Goal: Communication & Community: Answer question/provide support

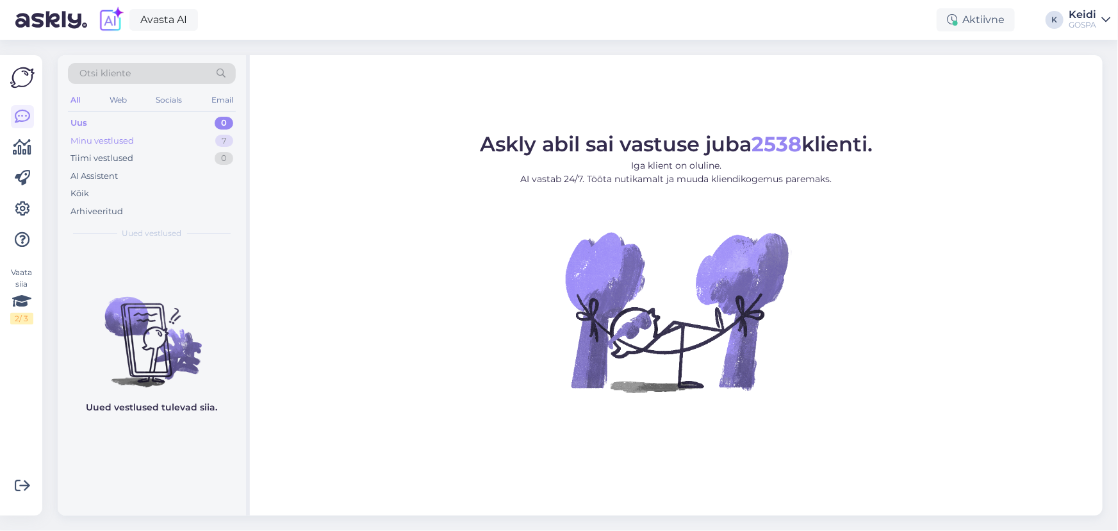
click at [199, 137] on div "Minu vestlused 7" at bounding box center [152, 141] width 168 height 18
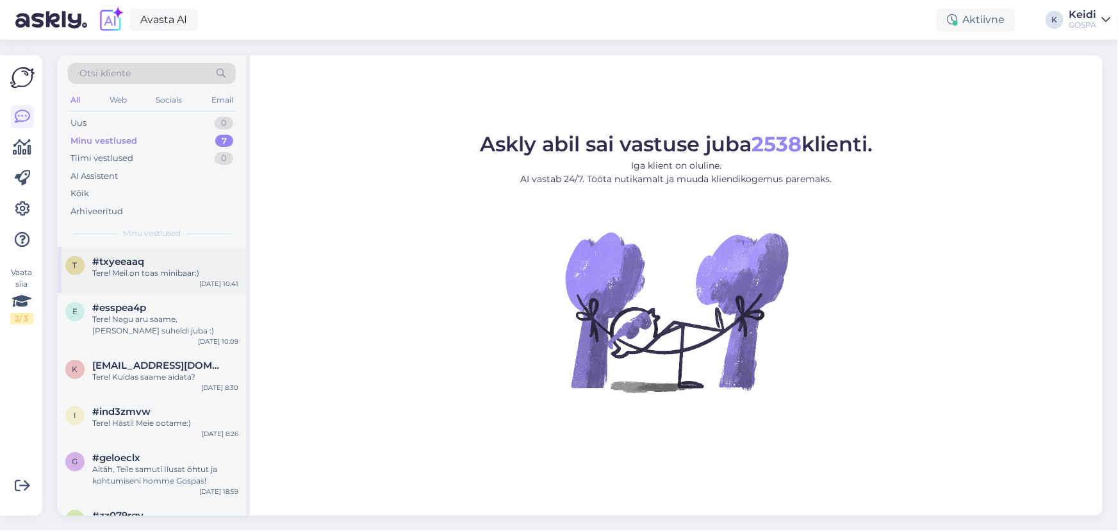
click at [167, 274] on div "Tere! Meil on toas minibaar:)" at bounding box center [165, 273] width 146 height 12
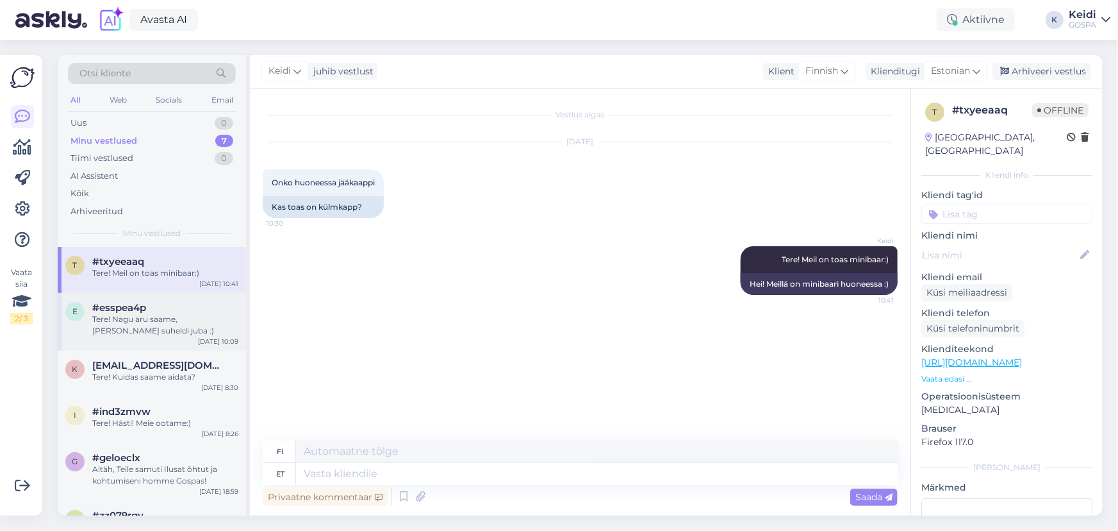
click at [160, 312] on div "#esspea4p" at bounding box center [165, 308] width 146 height 12
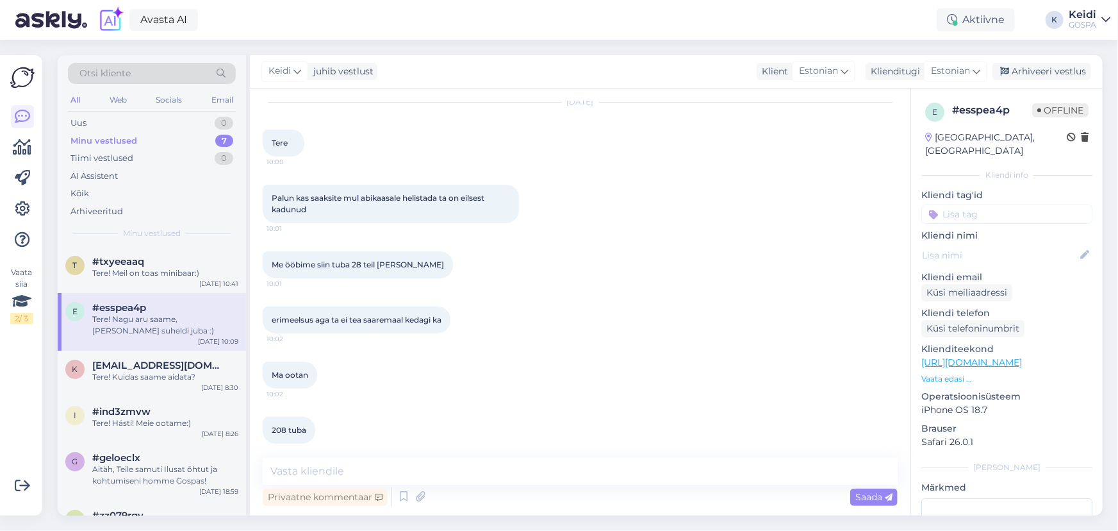
scroll to position [106, 0]
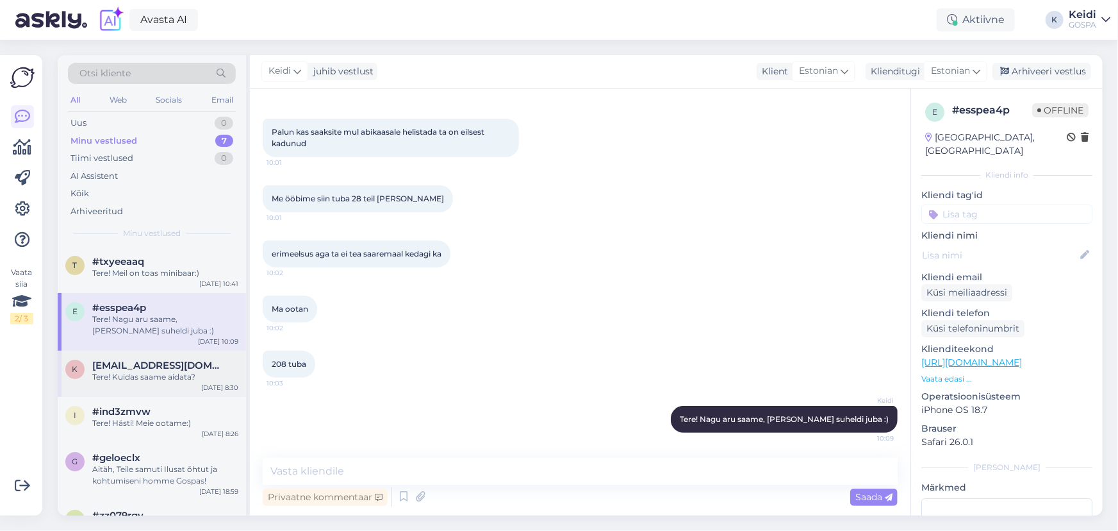
click at [185, 354] on div "k [EMAIL_ADDRESS][DOMAIN_NAME] Tere! Kuidas saame aidata? [DATE] 8:30" at bounding box center [152, 374] width 188 height 46
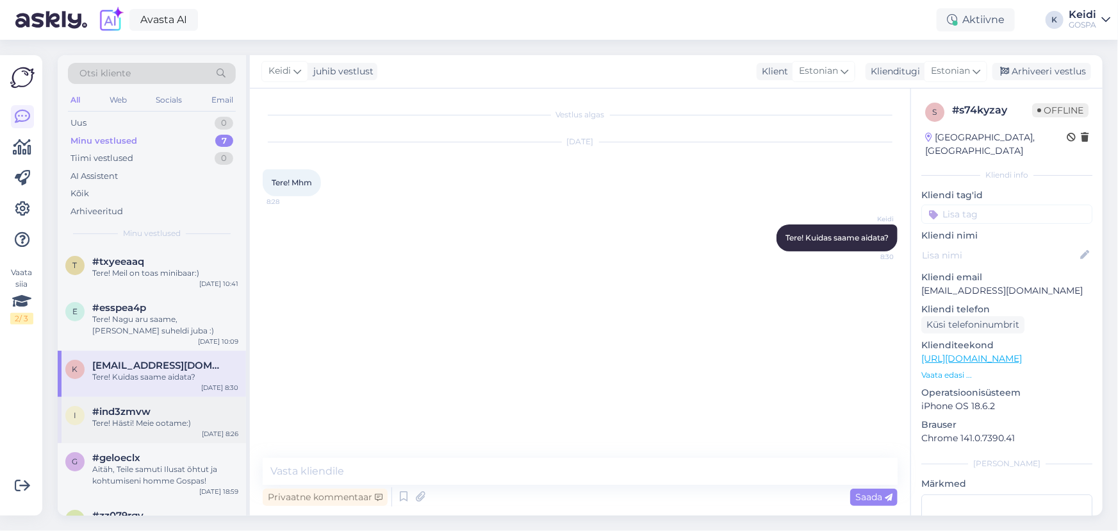
click at [176, 427] on div "Tere! Hästi! Meie ootame:)" at bounding box center [165, 423] width 146 height 12
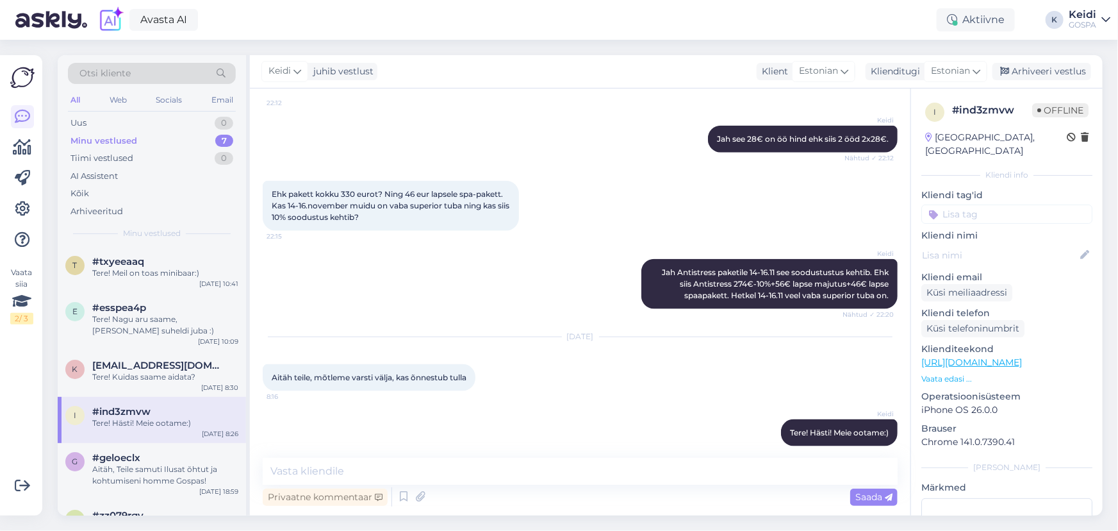
scroll to position [741, 0]
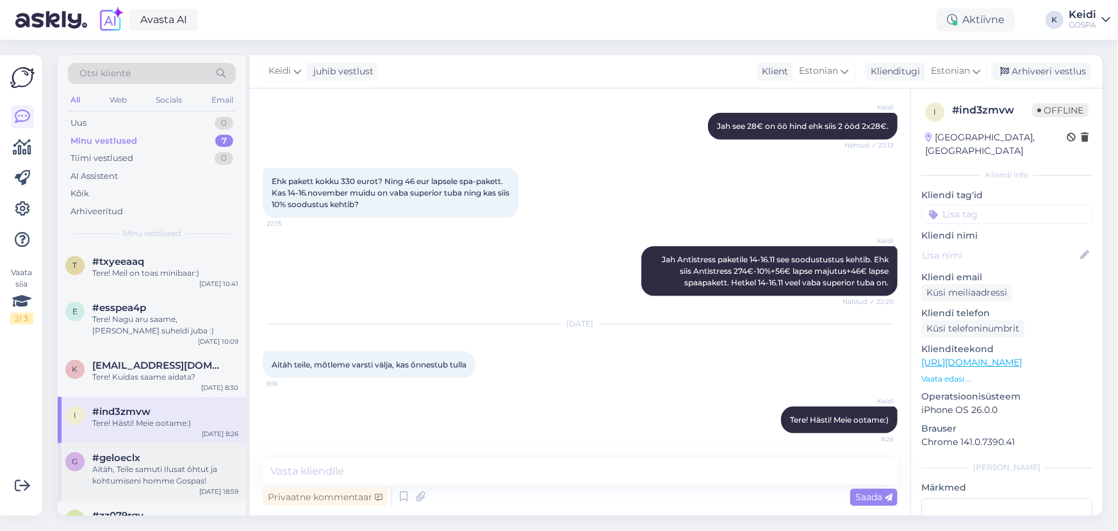
click at [173, 456] on div "#geloeclx" at bounding box center [165, 458] width 146 height 12
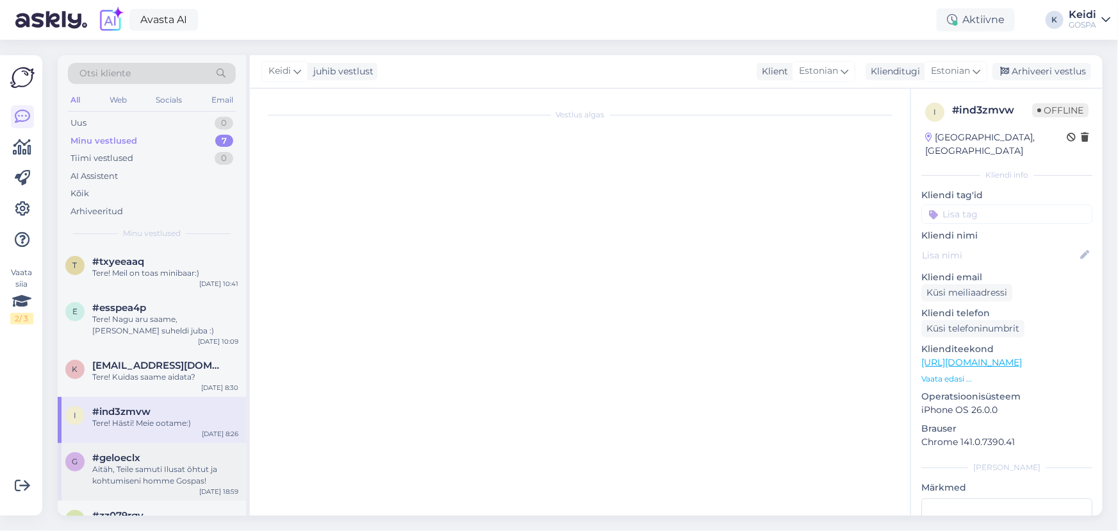
scroll to position [1355, 0]
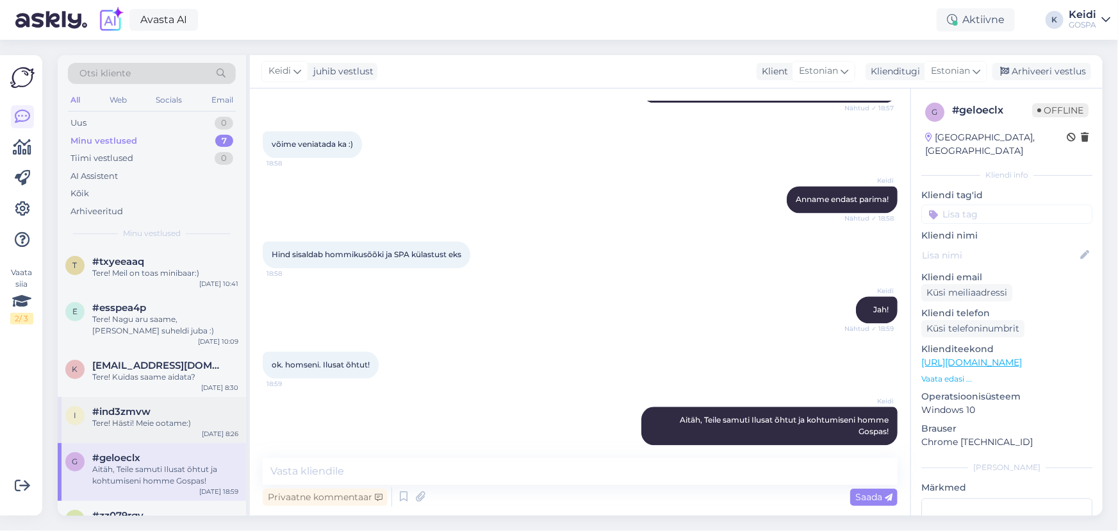
click at [176, 423] on div "Tere! Hästi! Meie ootame:)" at bounding box center [165, 423] width 146 height 12
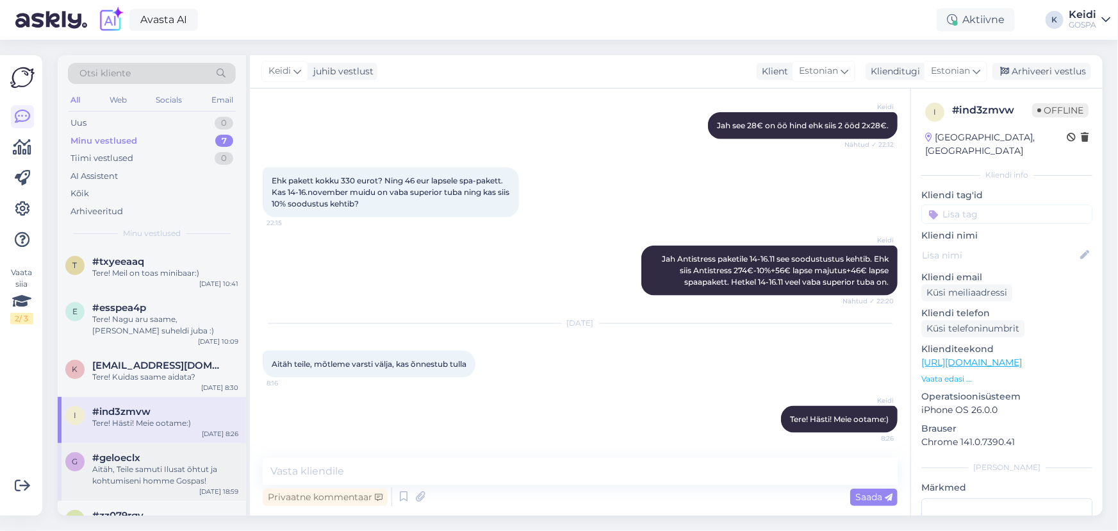
click at [212, 491] on div "[DATE] 18:59" at bounding box center [218, 491] width 39 height 10
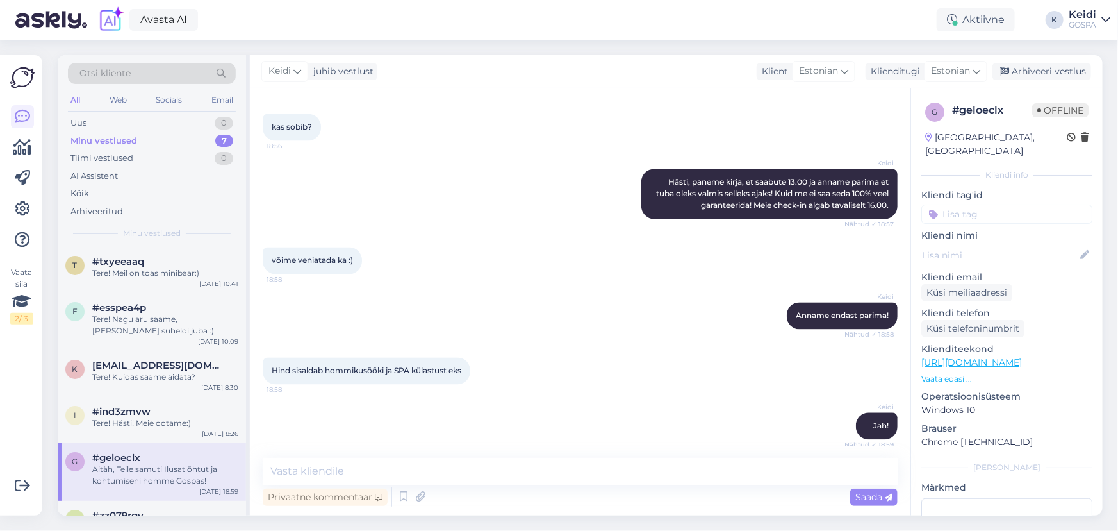
scroll to position [1355, 0]
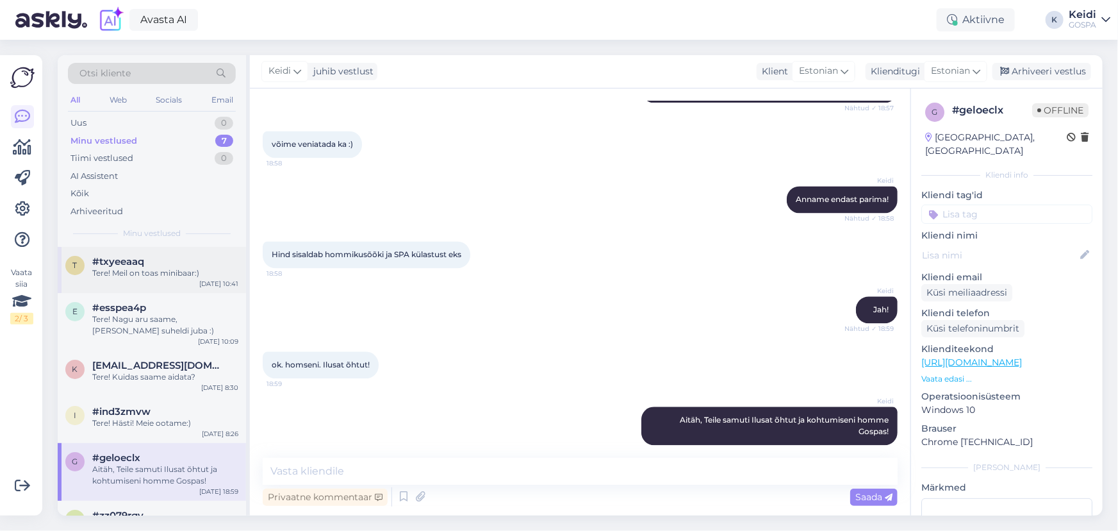
click at [87, 271] on div "t #txyeeaaq Tere! Meil on toas minibaar:)" at bounding box center [151, 267] width 173 height 23
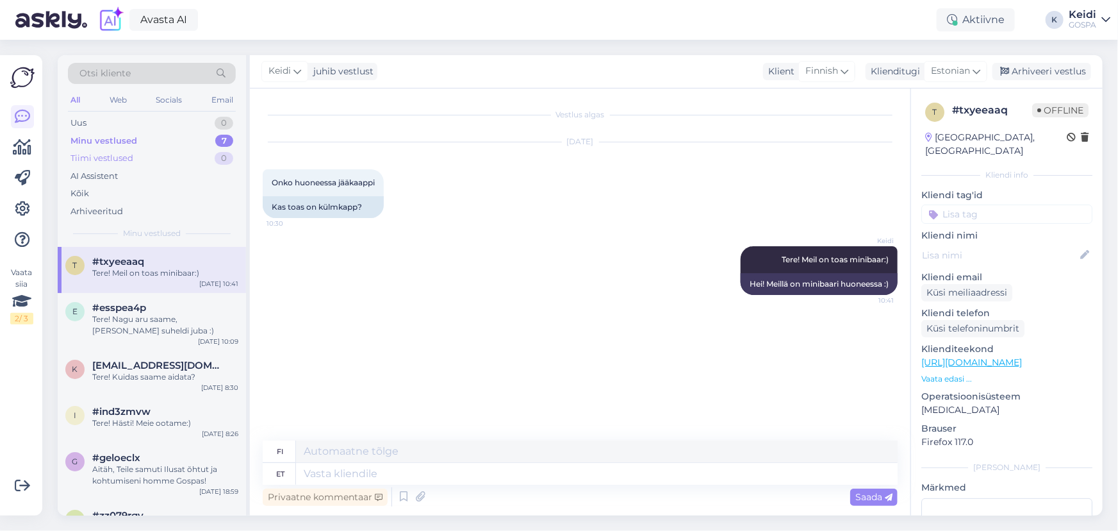
scroll to position [0, 0]
click at [181, 125] on div "Uus 0" at bounding box center [152, 123] width 168 height 18
